Goal: Contribute content: Contribute content

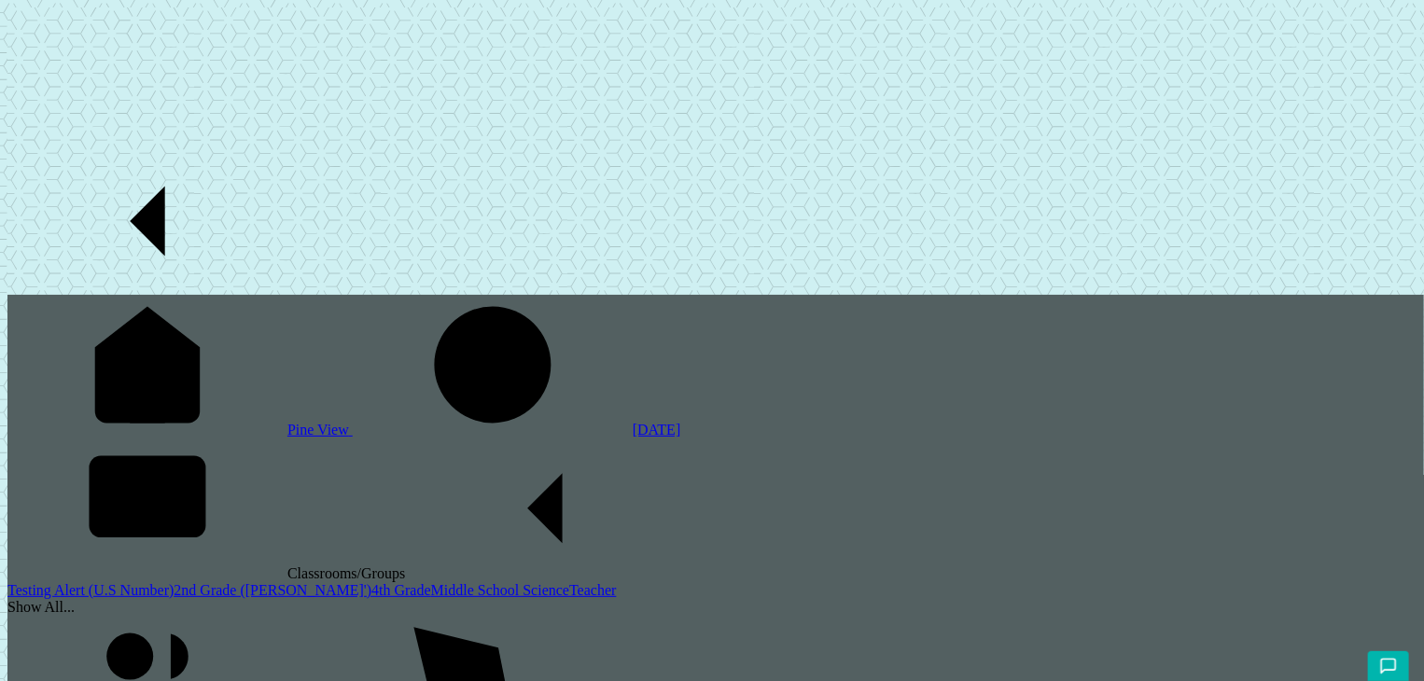
click at [174, 582] on link "2nd Grade ([PERSON_NAME]')" at bounding box center [273, 590] width 198 height 16
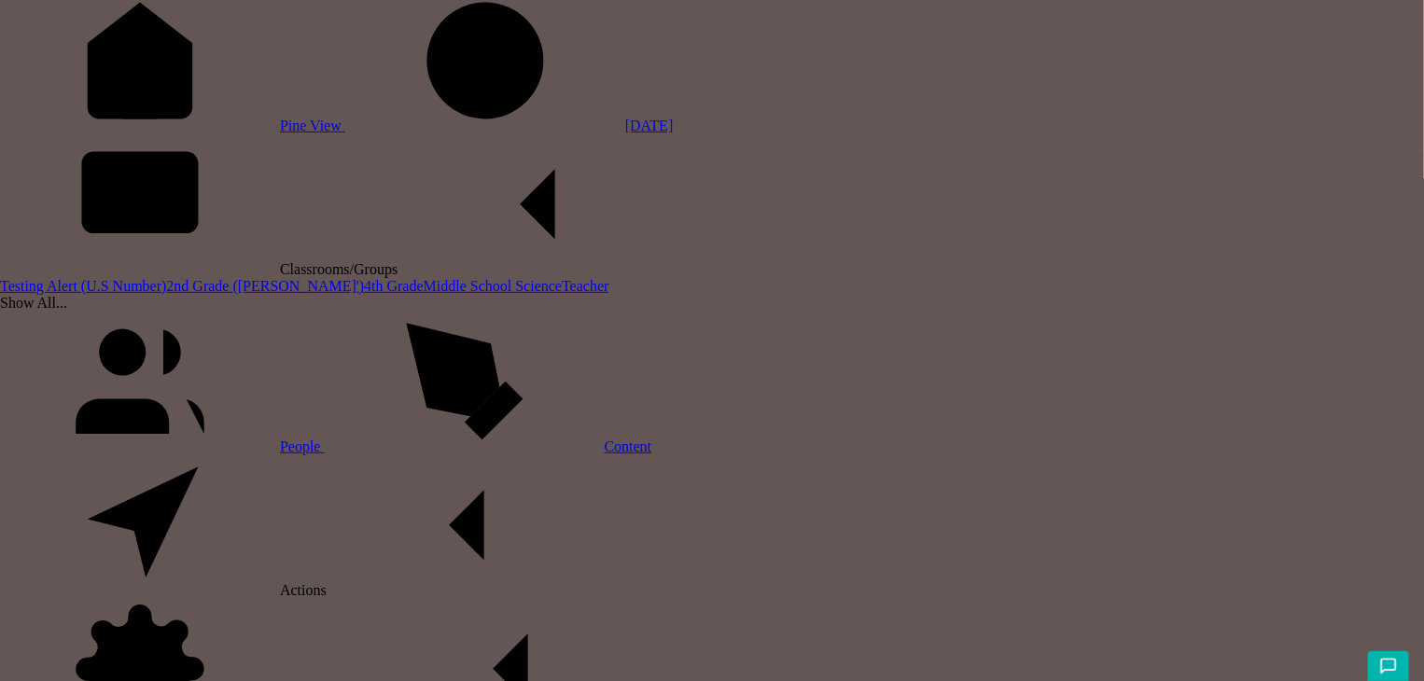
scroll to position [86, 0]
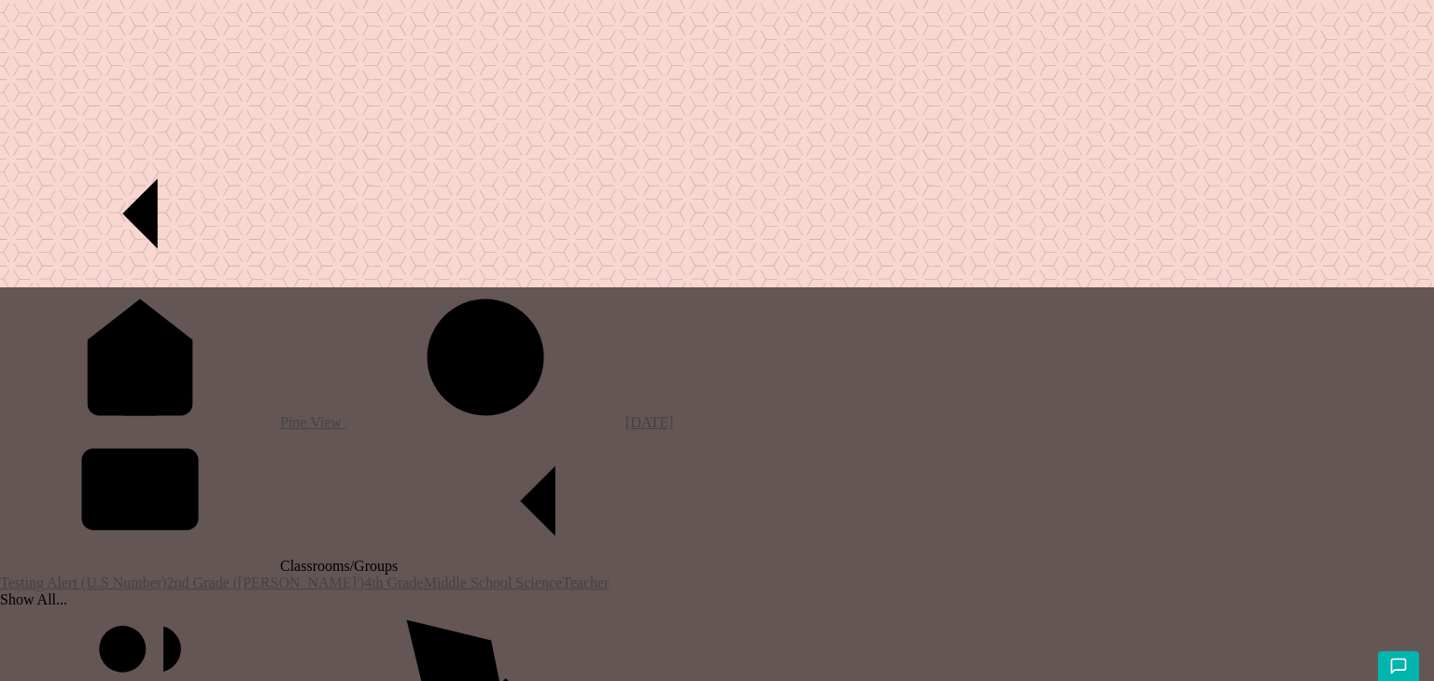
type input "test"
